Goal: Information Seeking & Learning: Learn about a topic

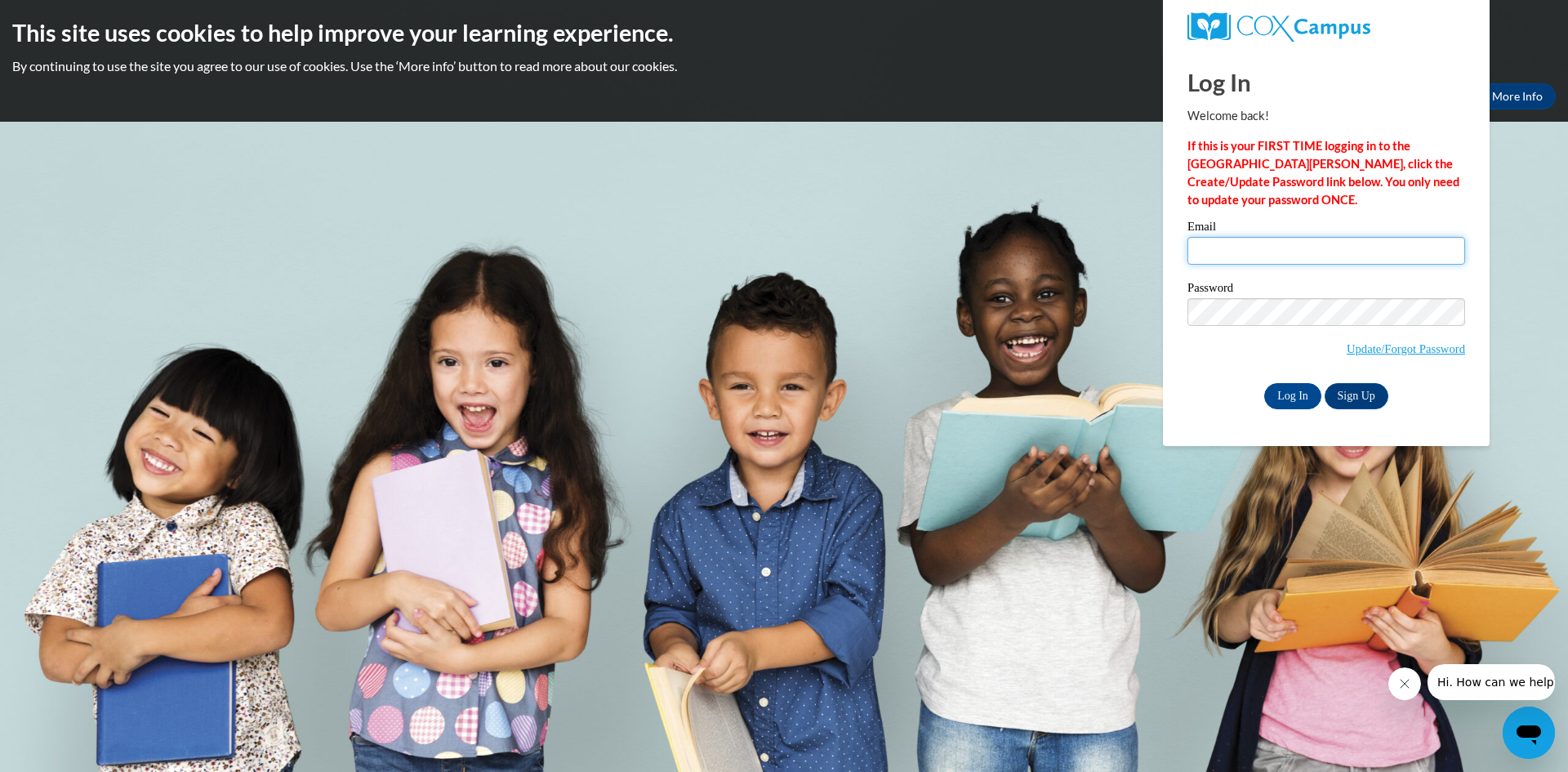
click at [1268, 239] on input "Email" at bounding box center [1326, 251] width 277 height 28
type input "stocka@collierschools.com"
click at [1264, 383] on input "Log In" at bounding box center [1293, 396] width 57 height 26
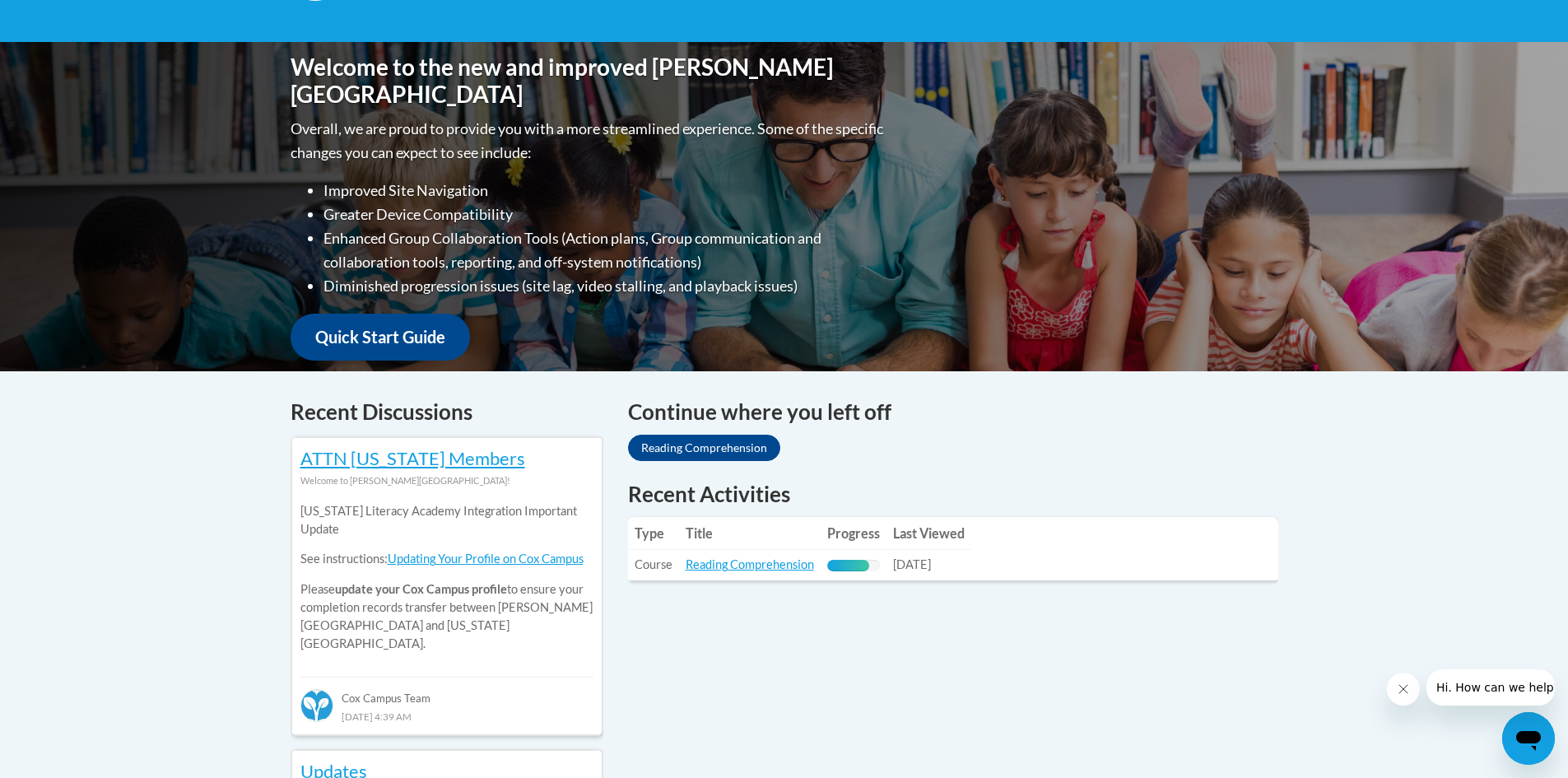
scroll to position [411, 0]
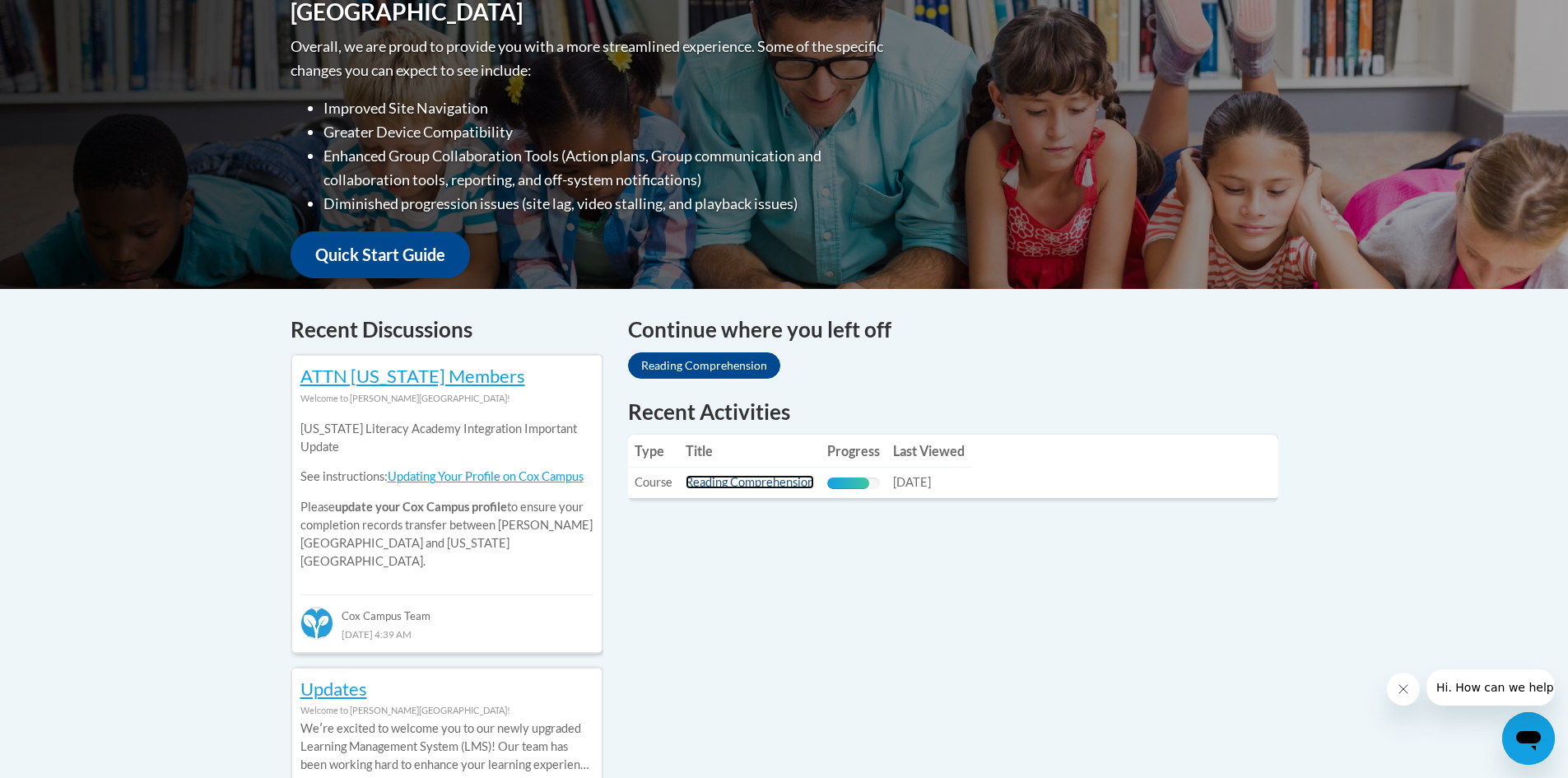
click at [775, 484] on link "Reading Comprehension" at bounding box center [750, 481] width 128 height 14
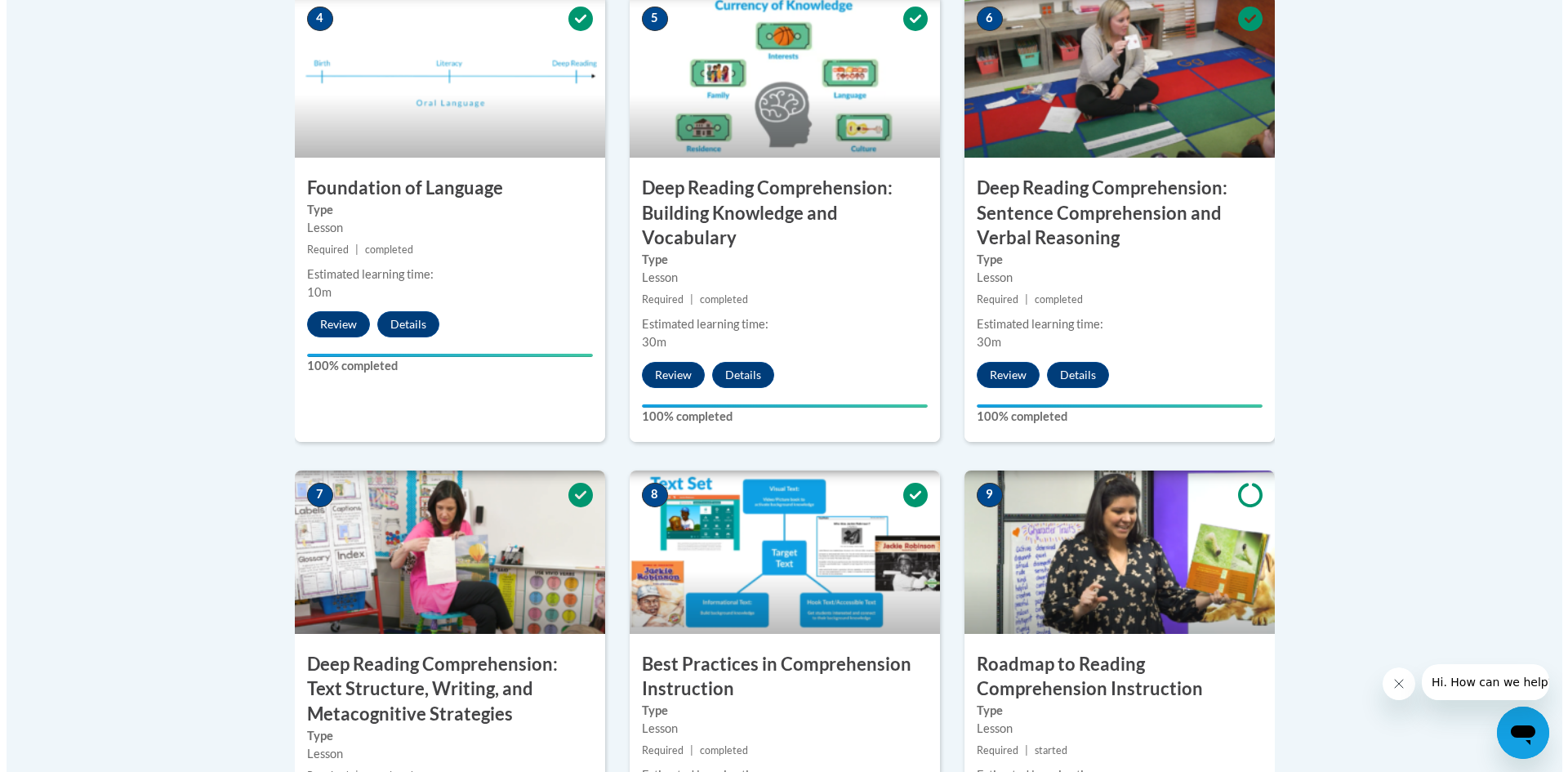
scroll to position [1306, 0]
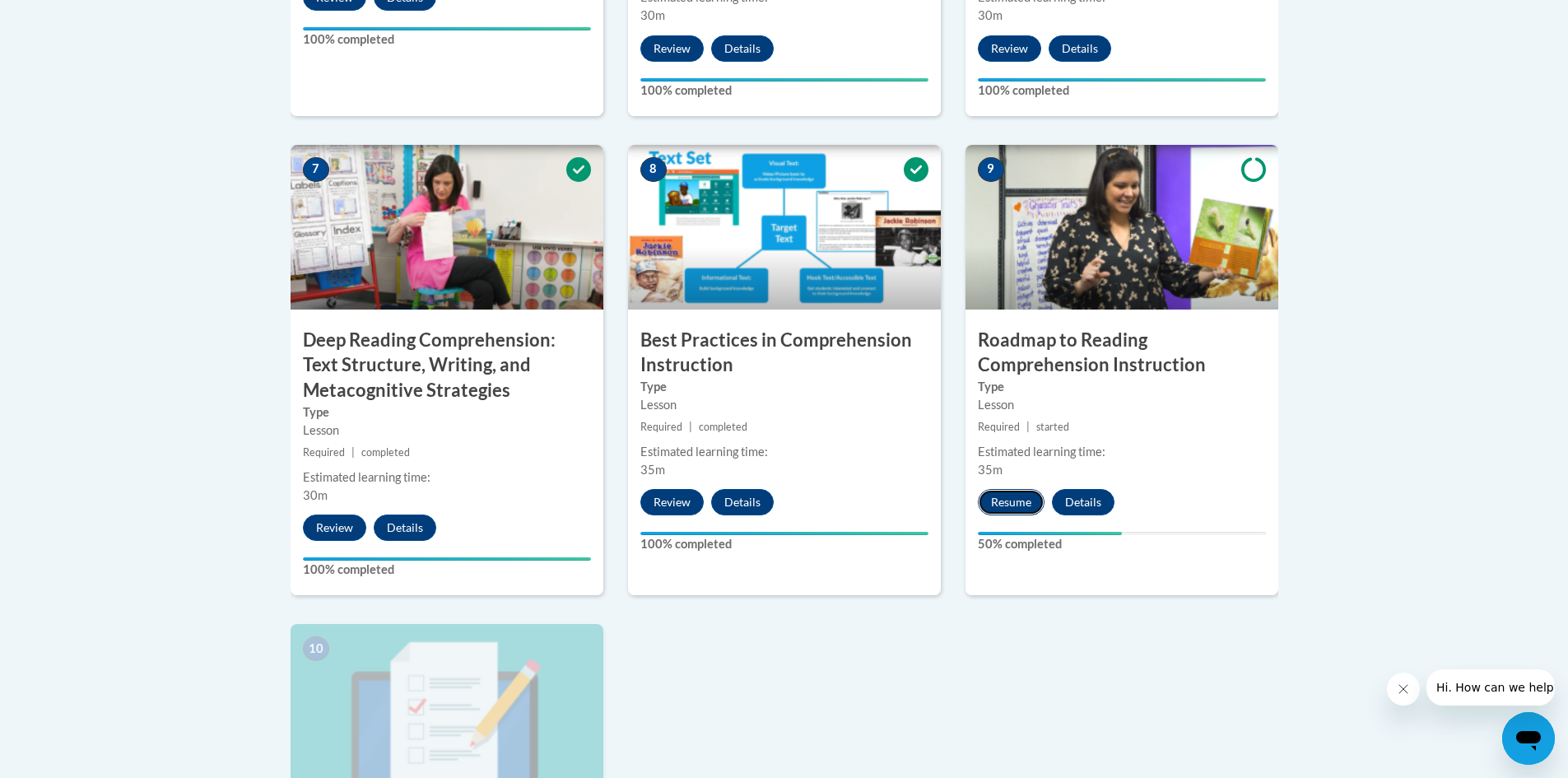
click at [1016, 509] on button "Resume" at bounding box center [1012, 501] width 67 height 26
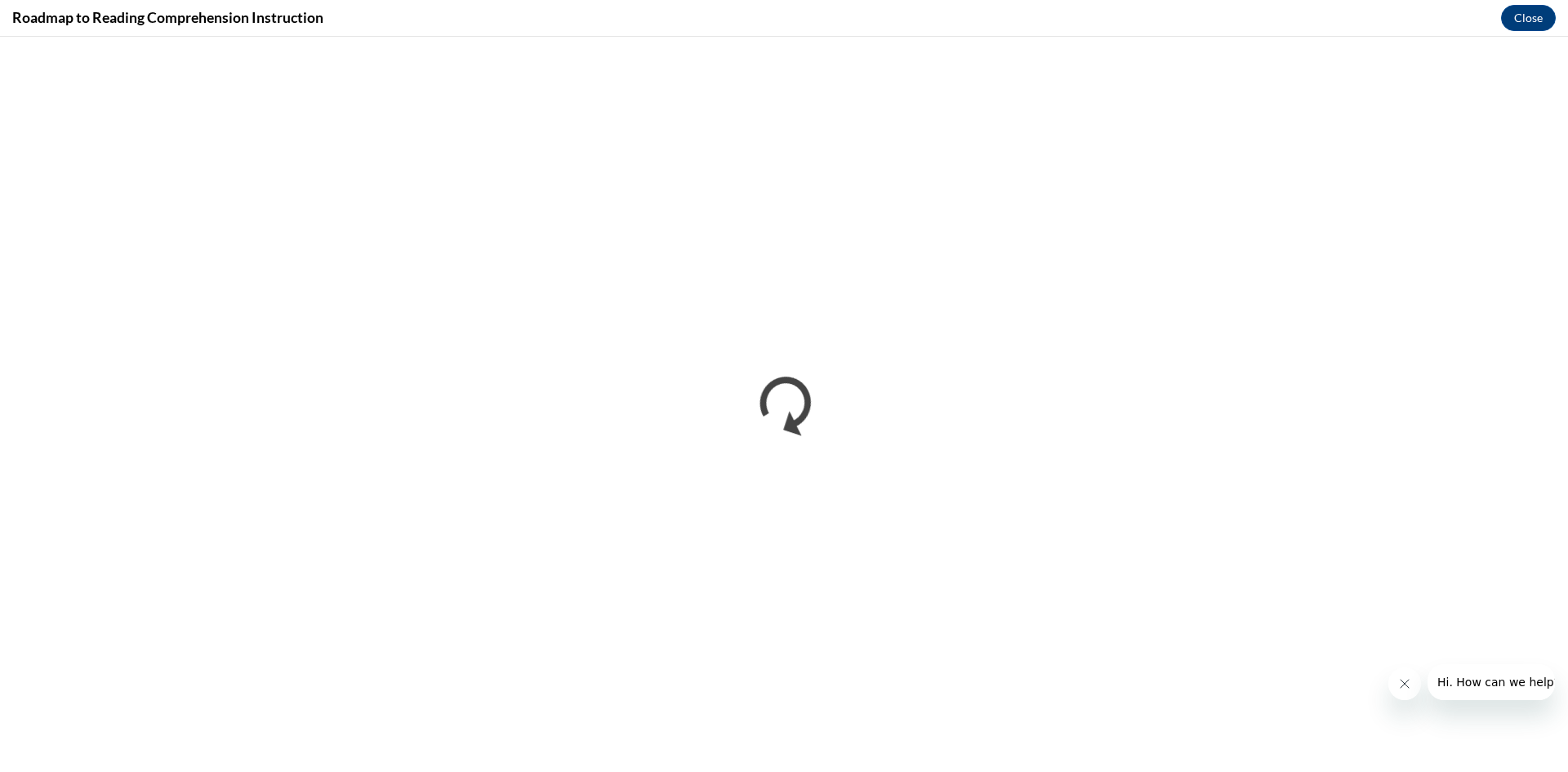
scroll to position [0, 0]
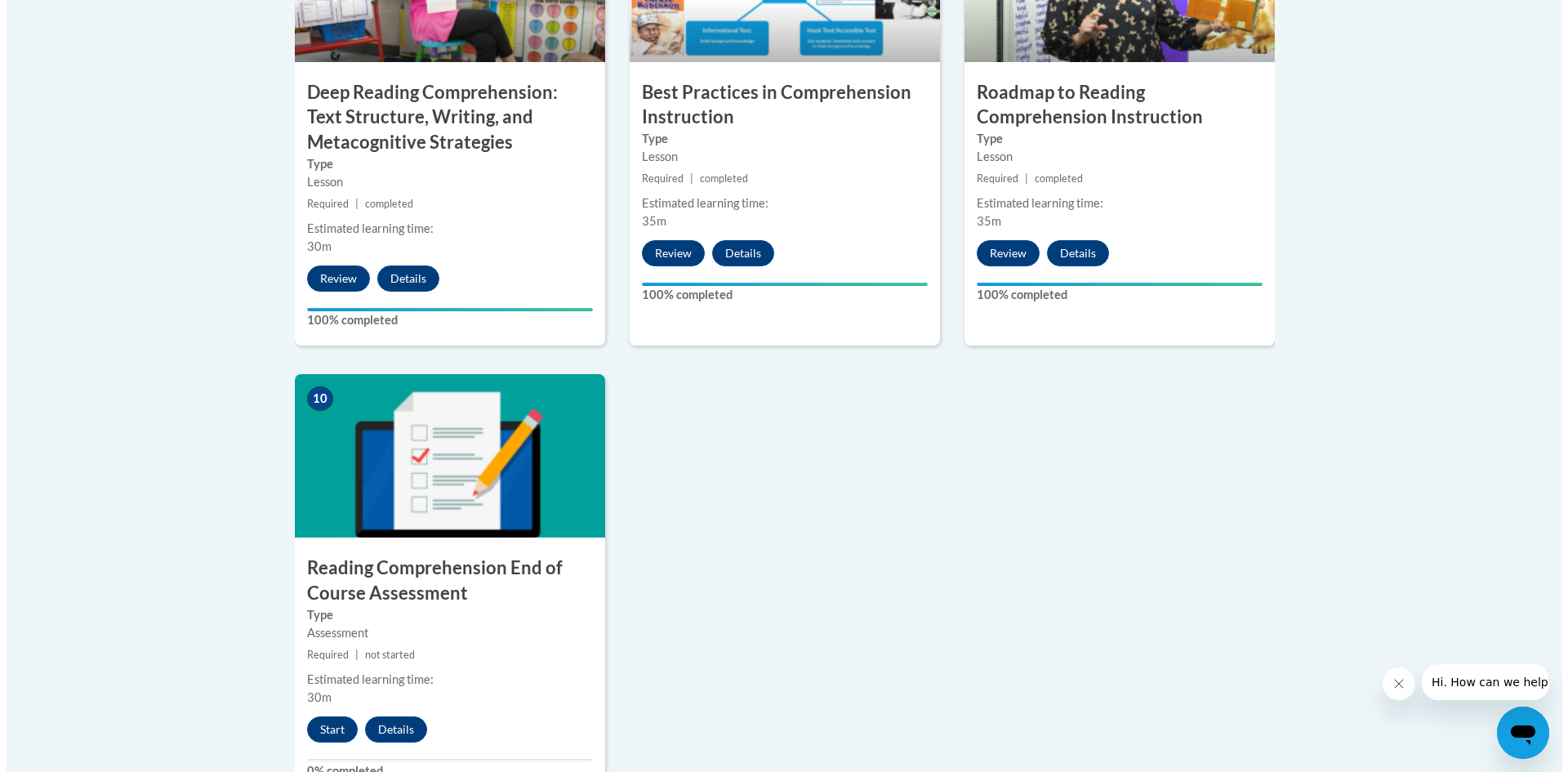
scroll to position [1633, 0]
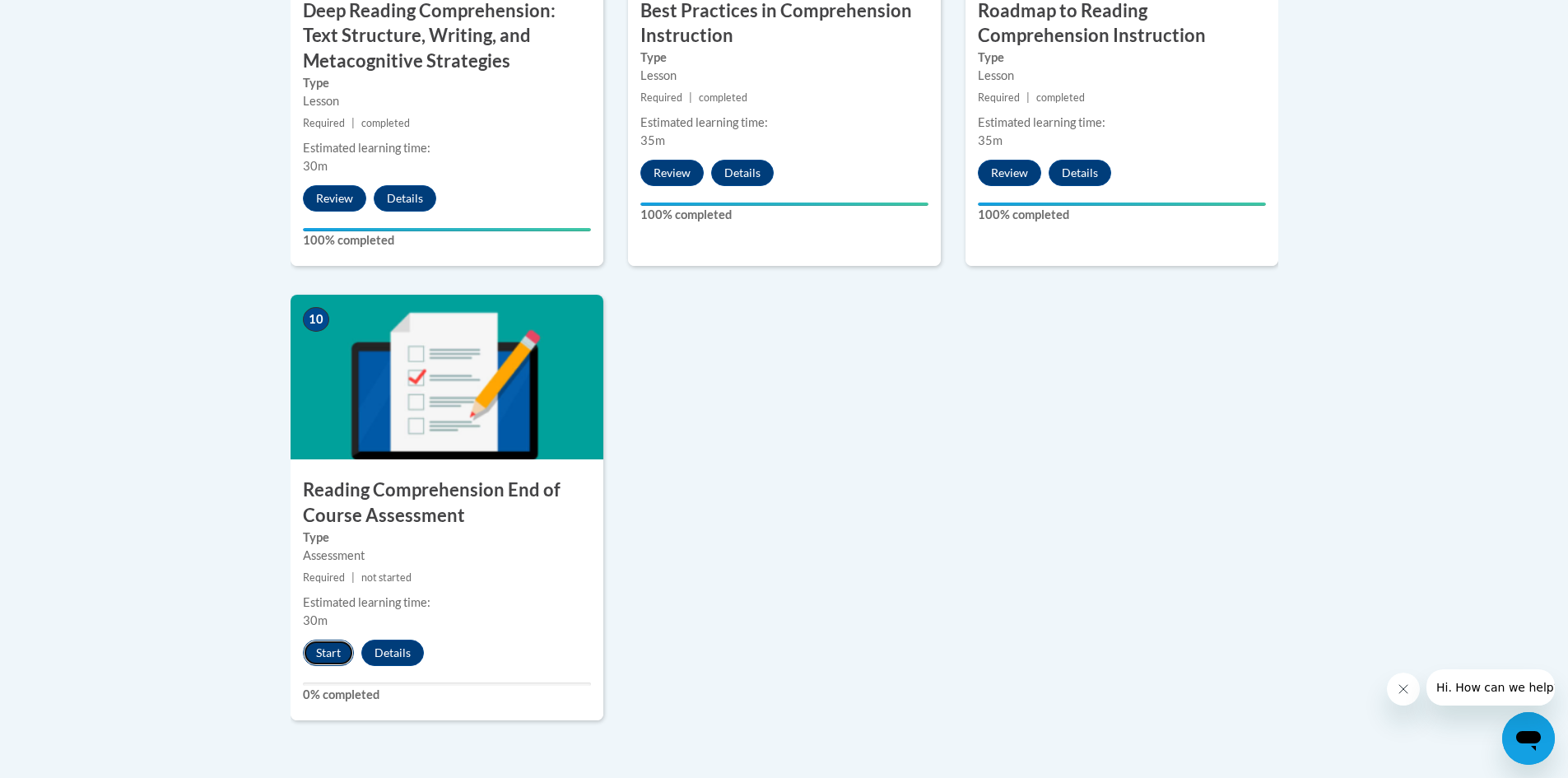
click at [322, 647] on button "Start" at bounding box center [328, 653] width 51 height 26
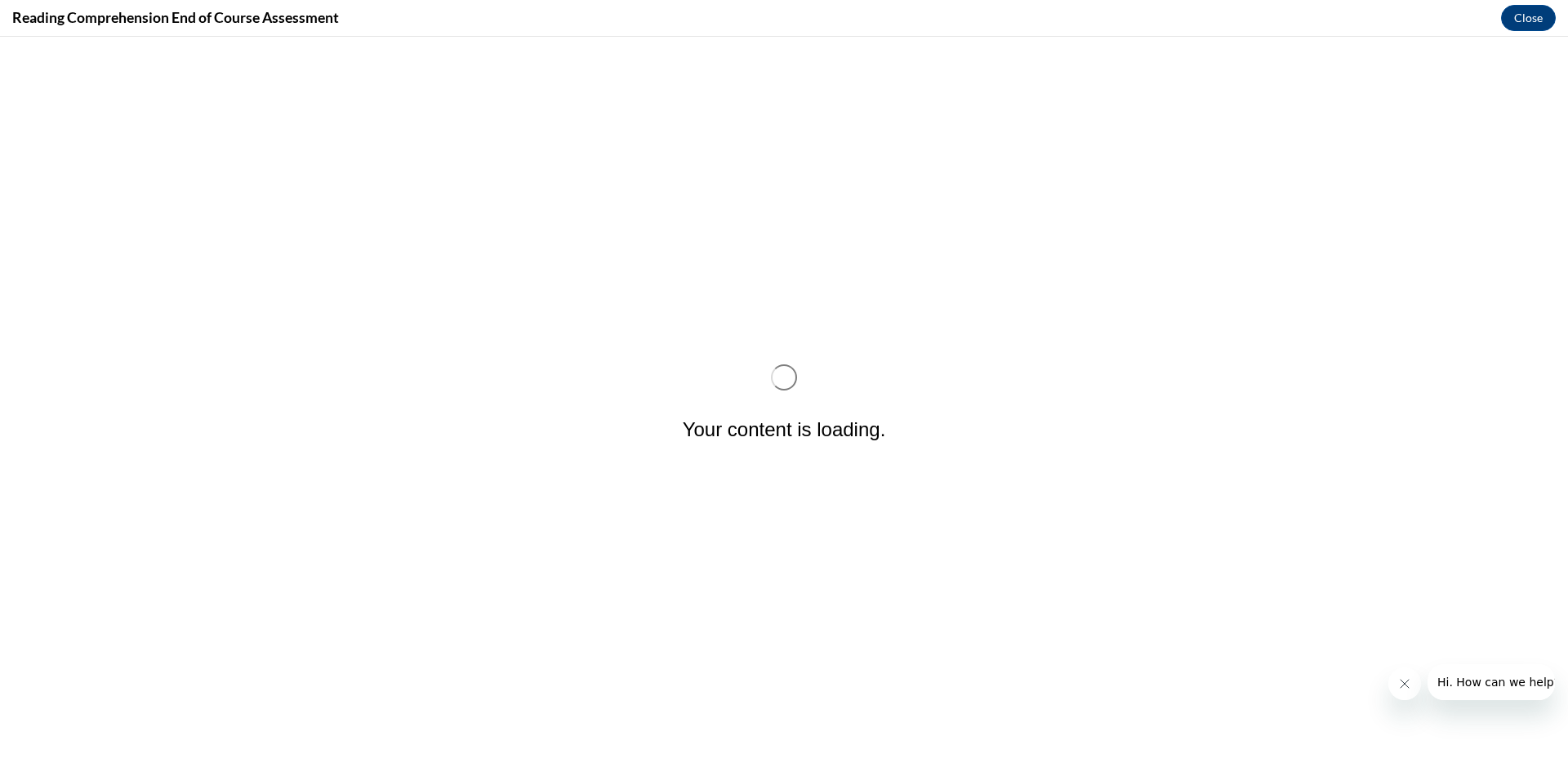
scroll to position [0, 0]
